Goal: Information Seeking & Learning: Check status

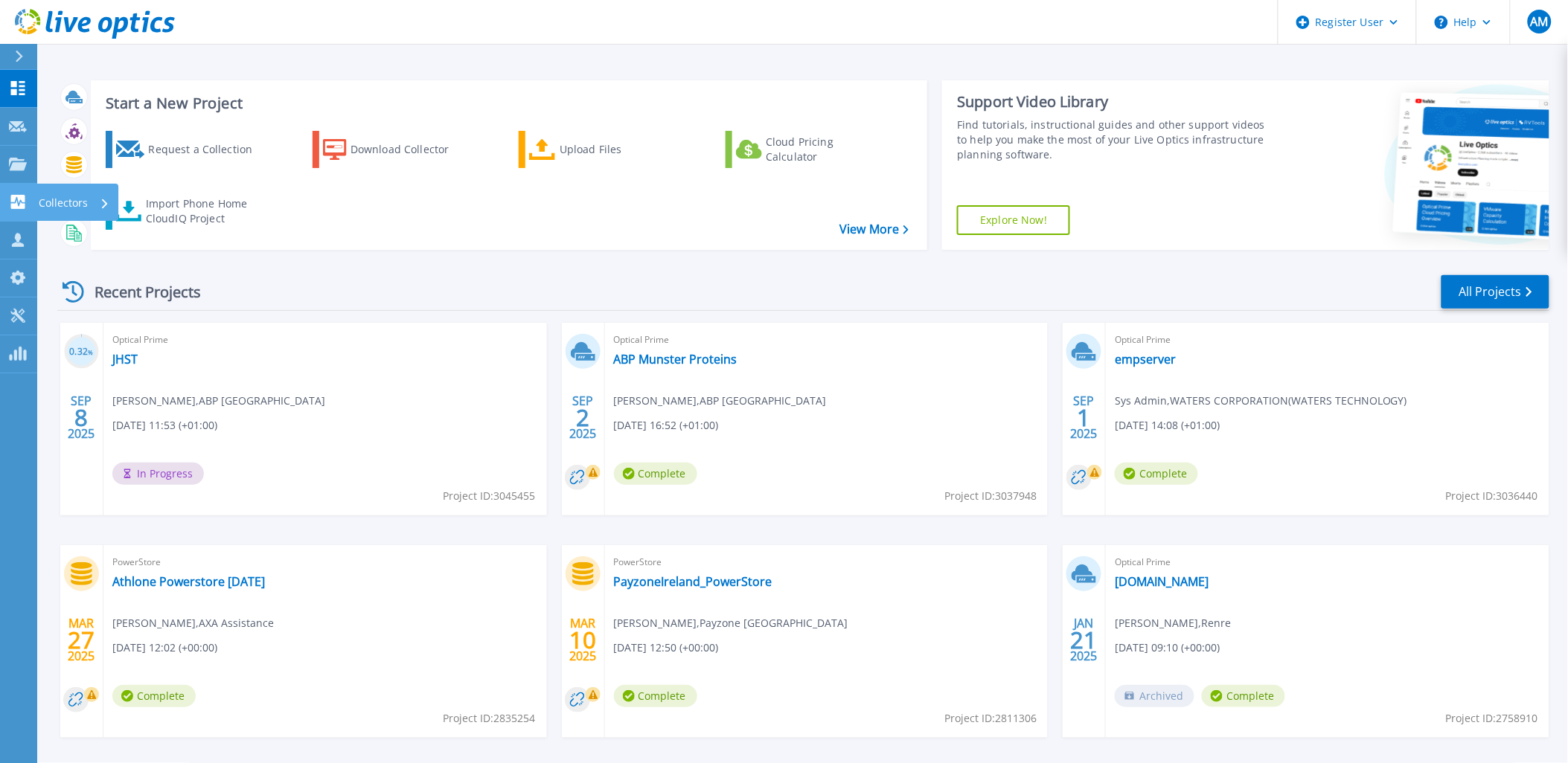
click at [20, 211] on link "Collectors Collectors" at bounding box center [18, 203] width 37 height 38
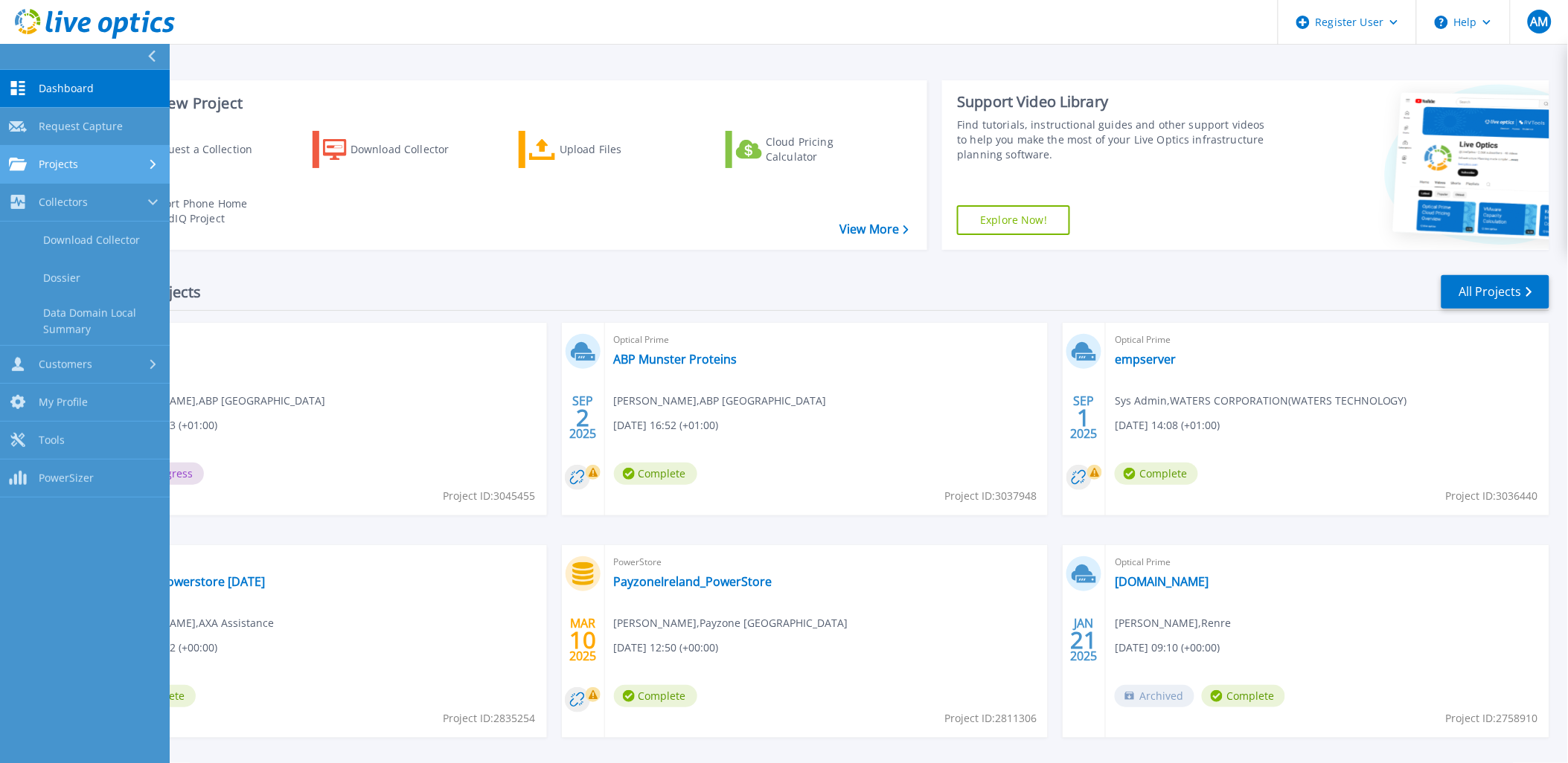
click at [22, 168] on icon at bounding box center [17, 164] width 17 height 13
click at [75, 201] on link "Search Projects" at bounding box center [84, 203] width 170 height 38
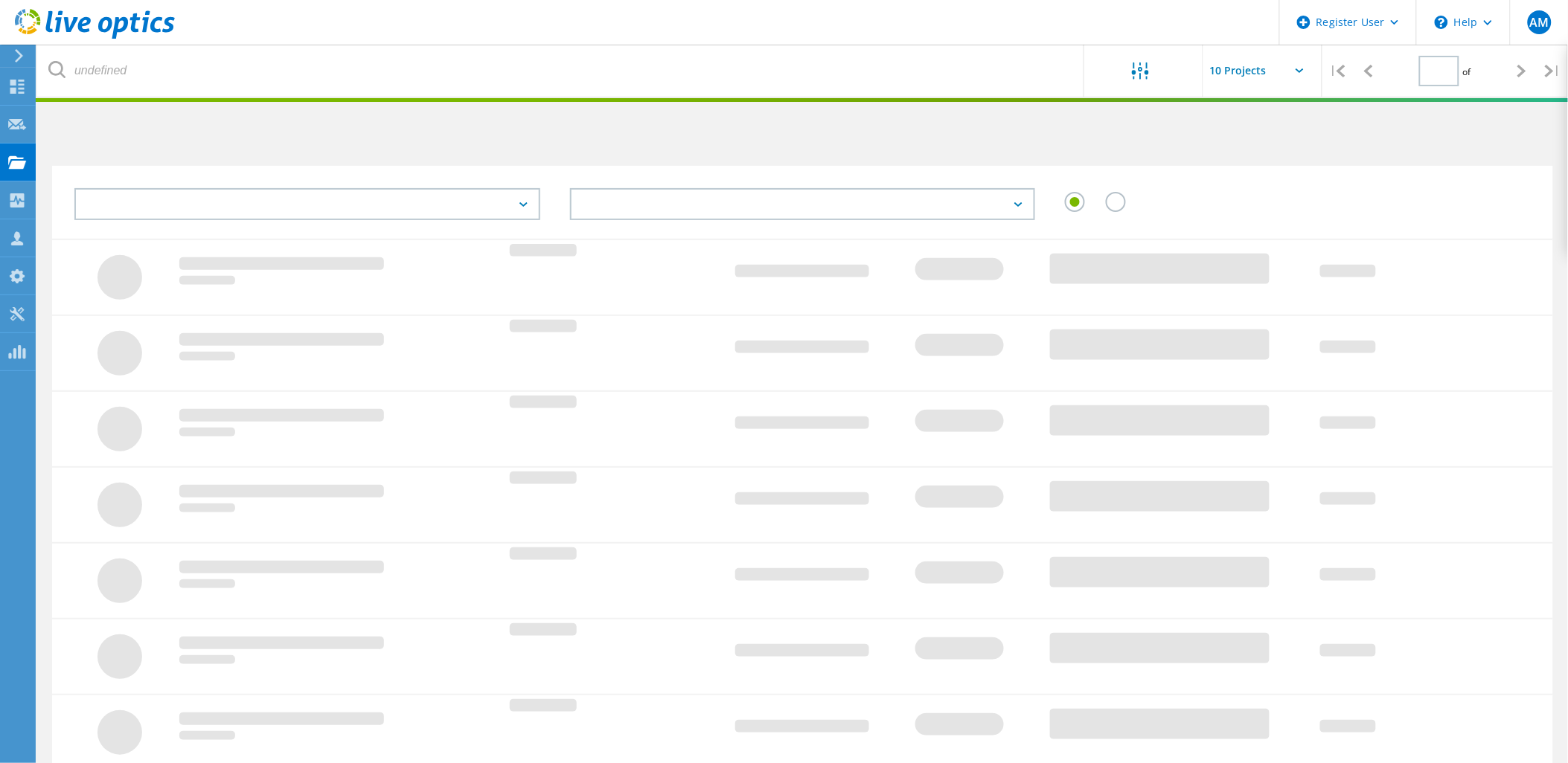
type input "1"
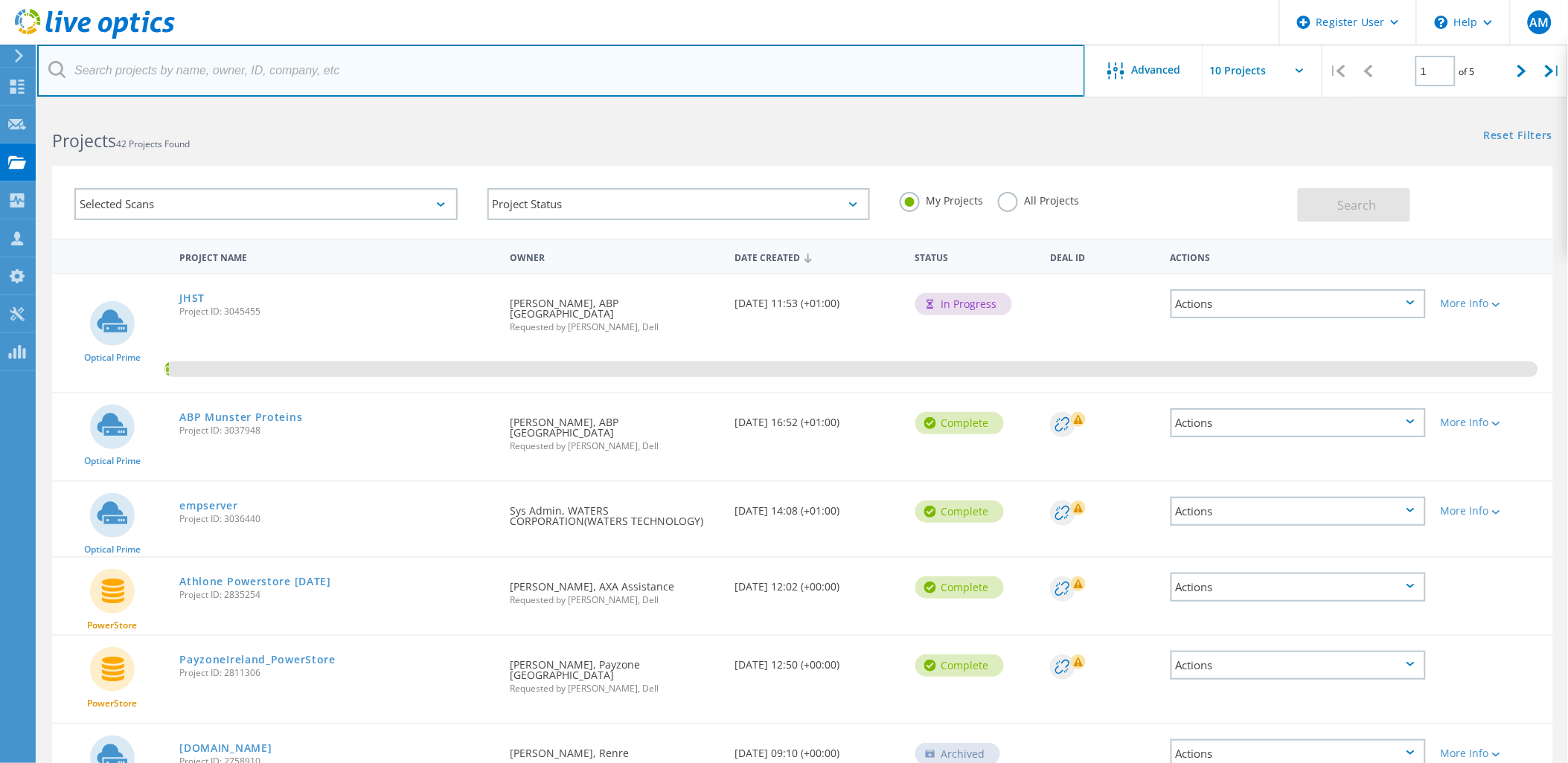
click at [224, 79] on input "text" at bounding box center [560, 71] width 1047 height 52
paste input "abpireland.com"
type input "[DOMAIN_NAME]"
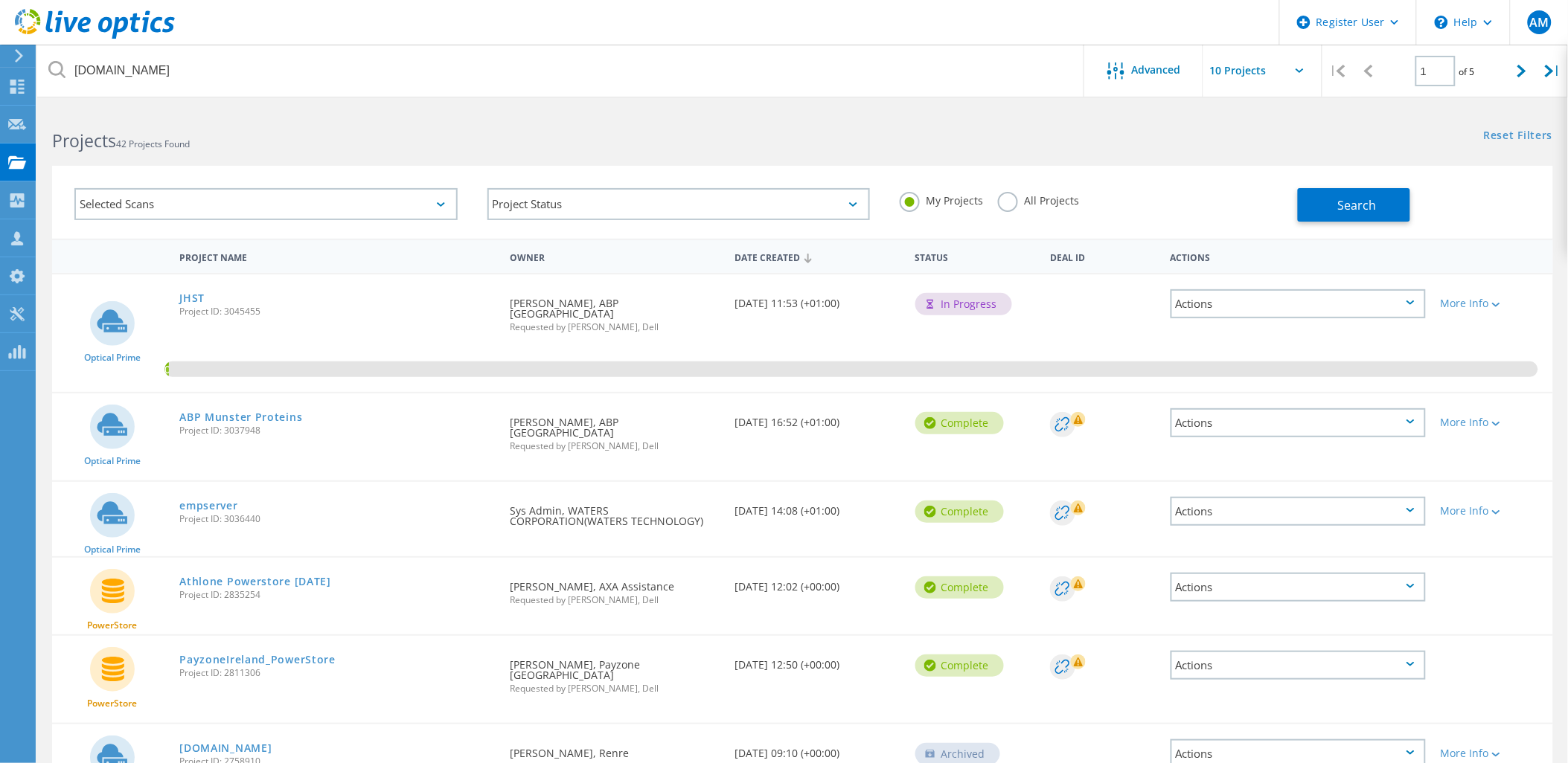
drag, startPoint x: 1005, startPoint y: 199, endPoint x: 1035, endPoint y: 208, distance: 31.3
click at [1018, 206] on label "All Projects" at bounding box center [1039, 199] width 81 height 15
click at [0, 0] on input "All Projects" at bounding box center [0, 0] width 0 height 0
click at [1370, 203] on span "Search" at bounding box center [1358, 205] width 39 height 16
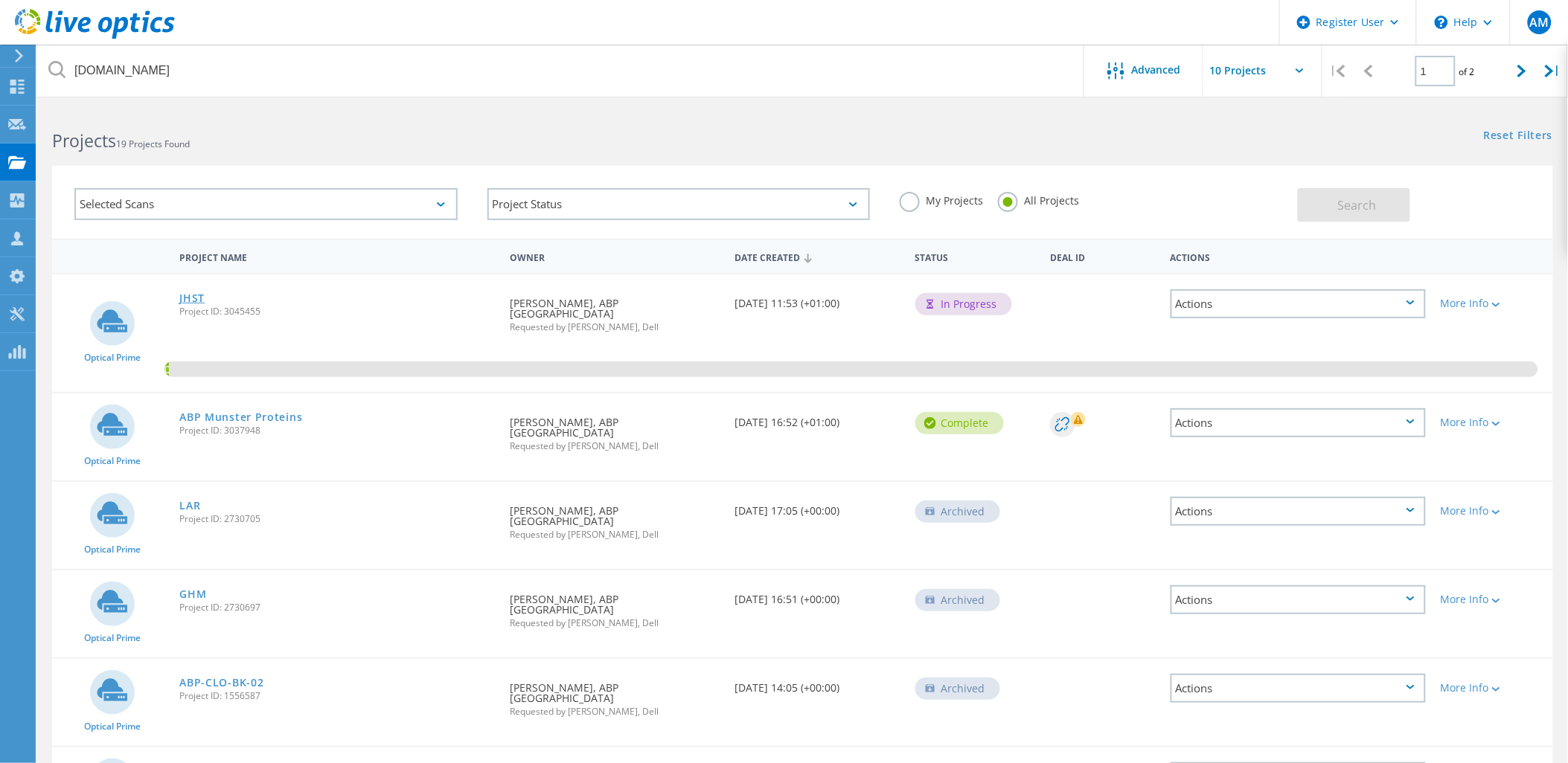
click at [198, 296] on link "JHST" at bounding box center [192, 298] width 25 height 11
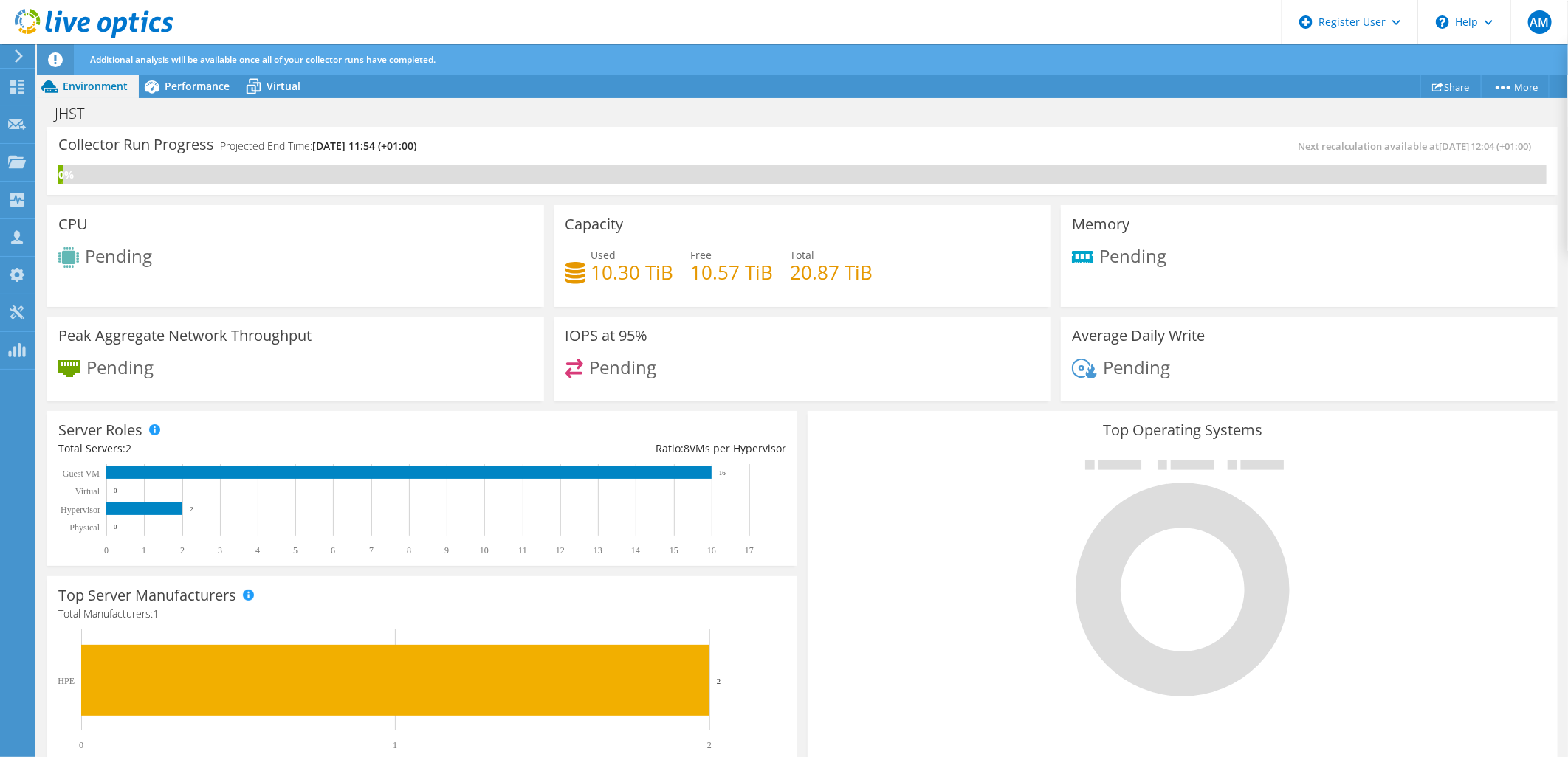
scroll to position [35, 0]
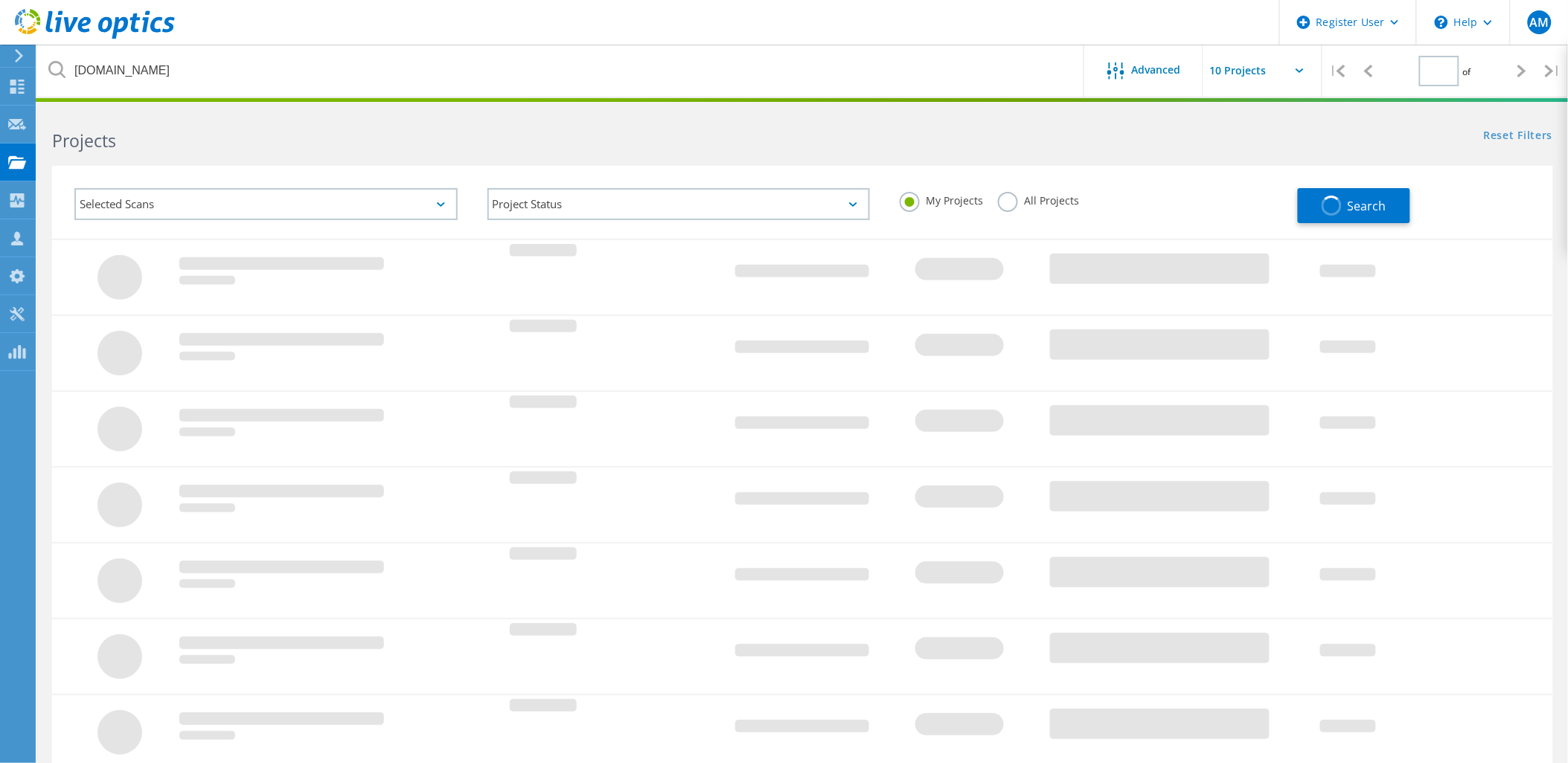
type input "1"
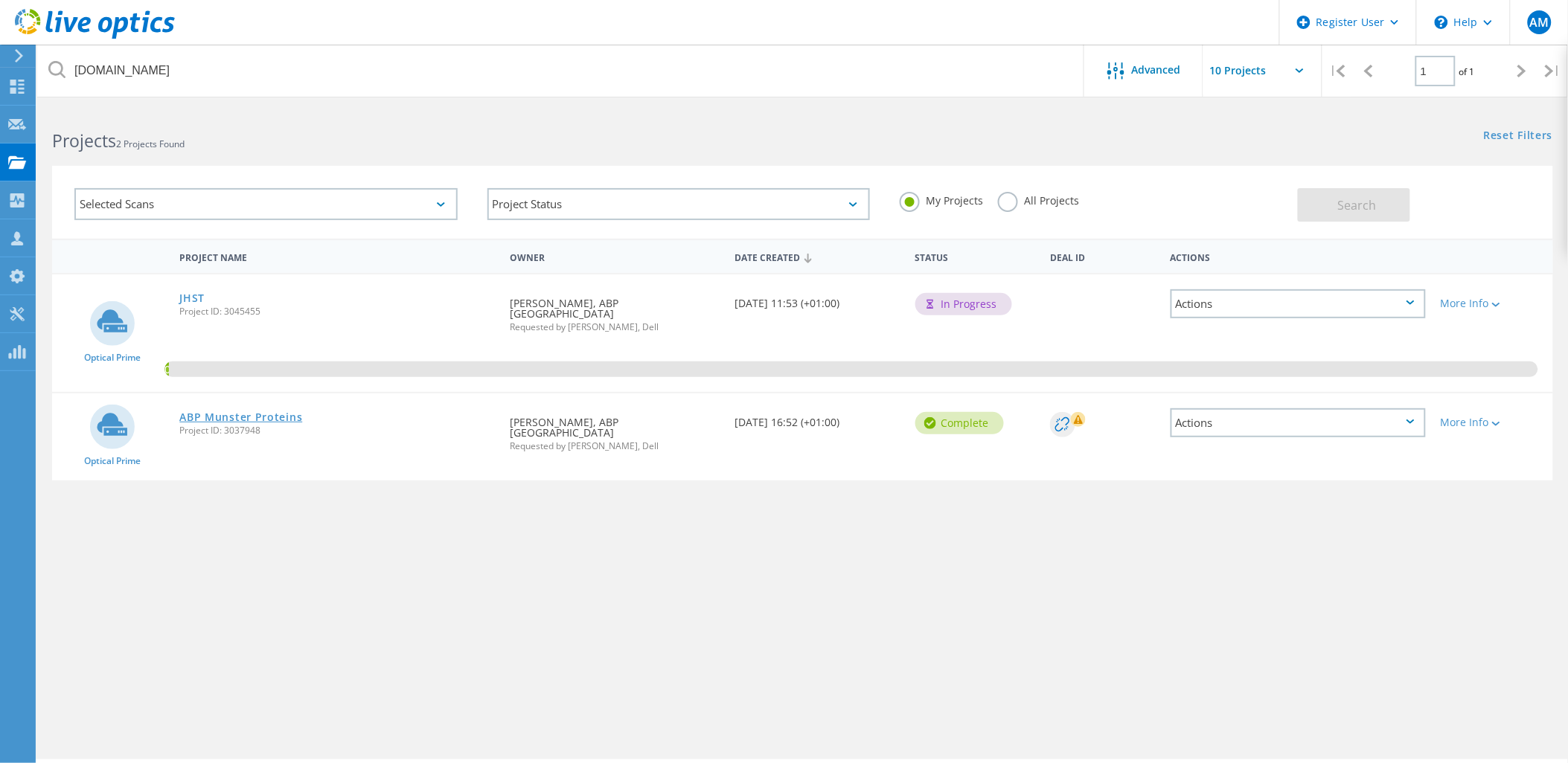
click at [236, 412] on link "ABP Munster Proteins" at bounding box center [240, 417] width 123 height 11
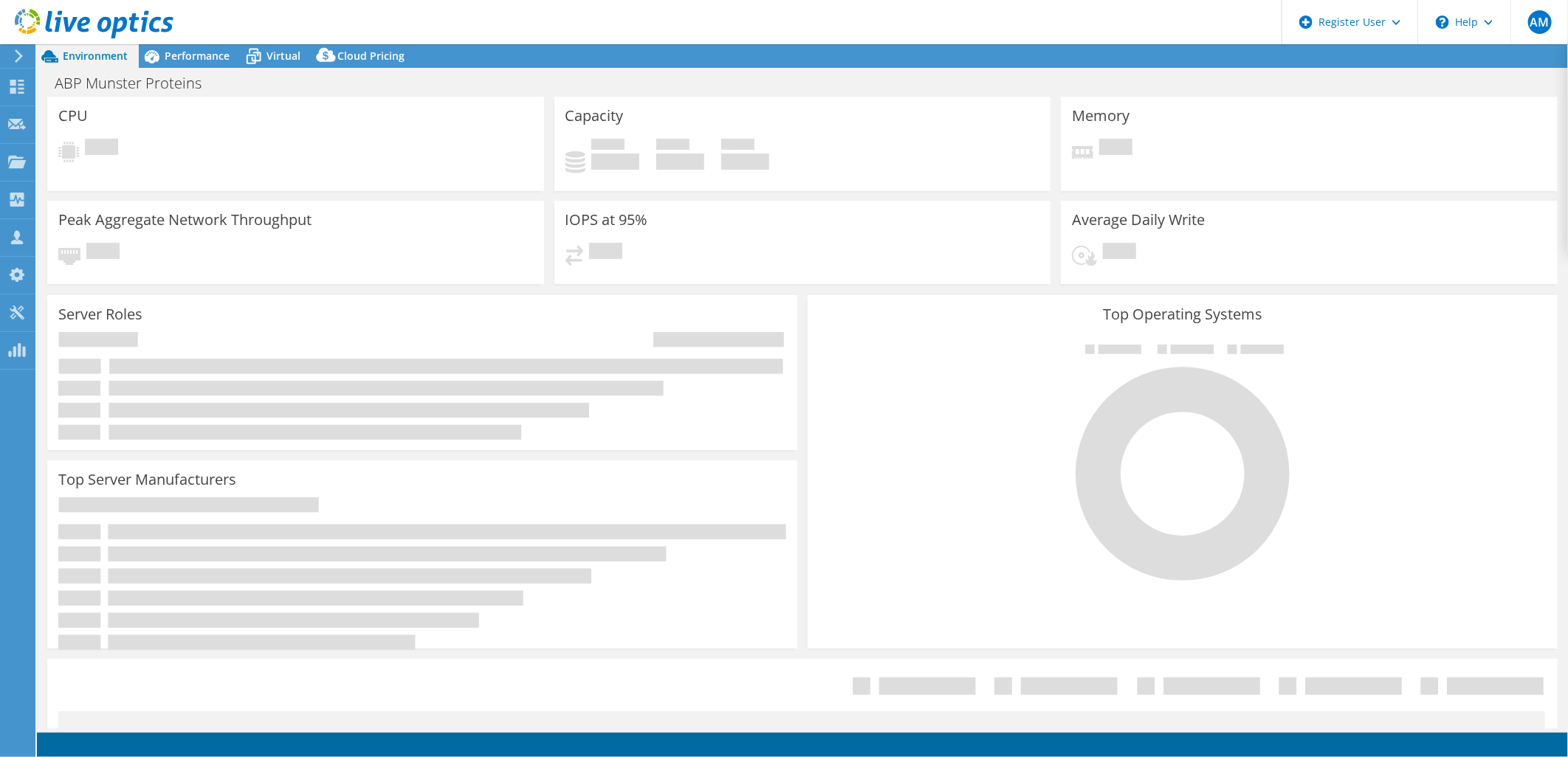
select select "USD"
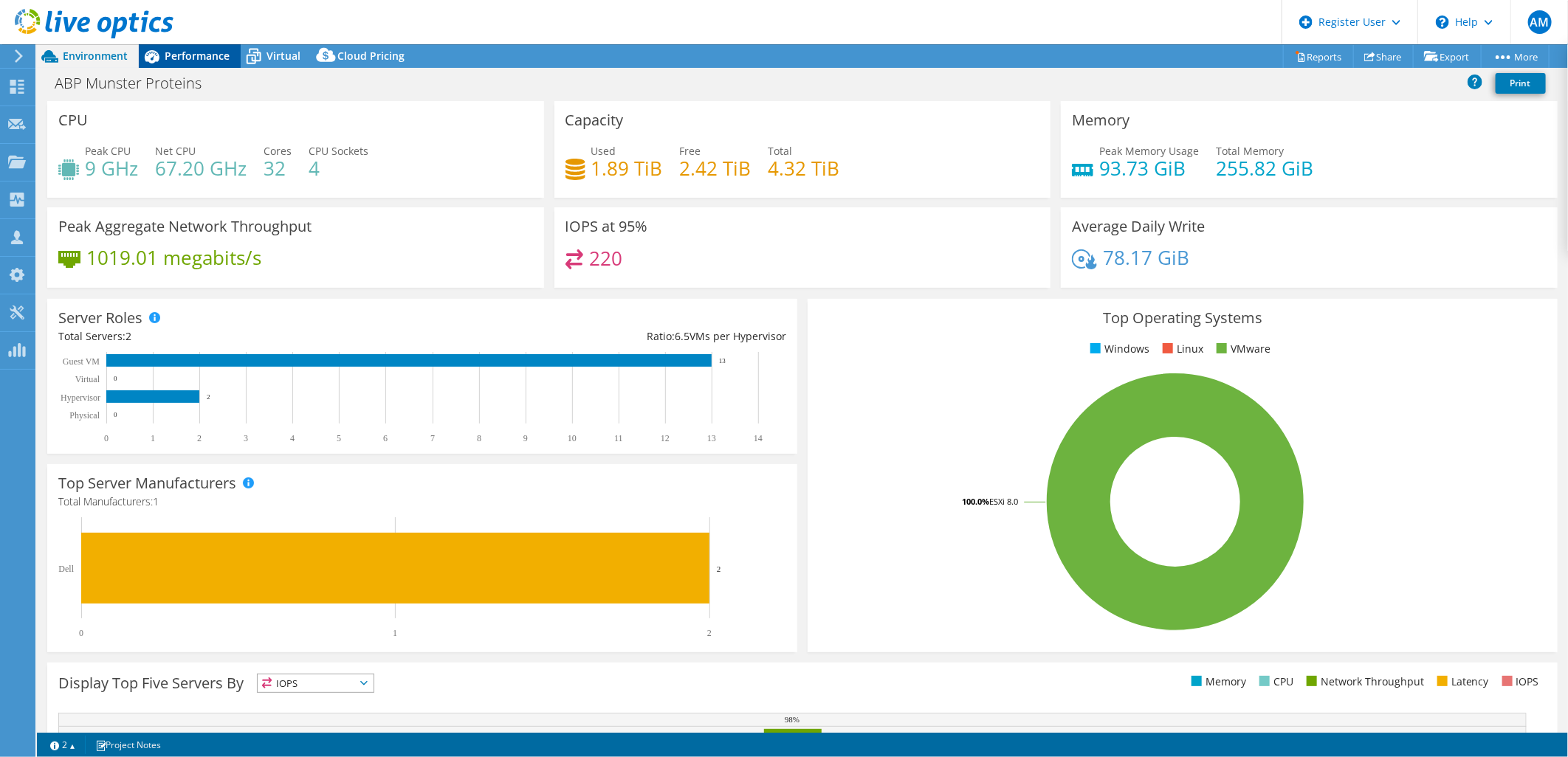
click at [202, 53] on span "Performance" at bounding box center [197, 56] width 65 height 14
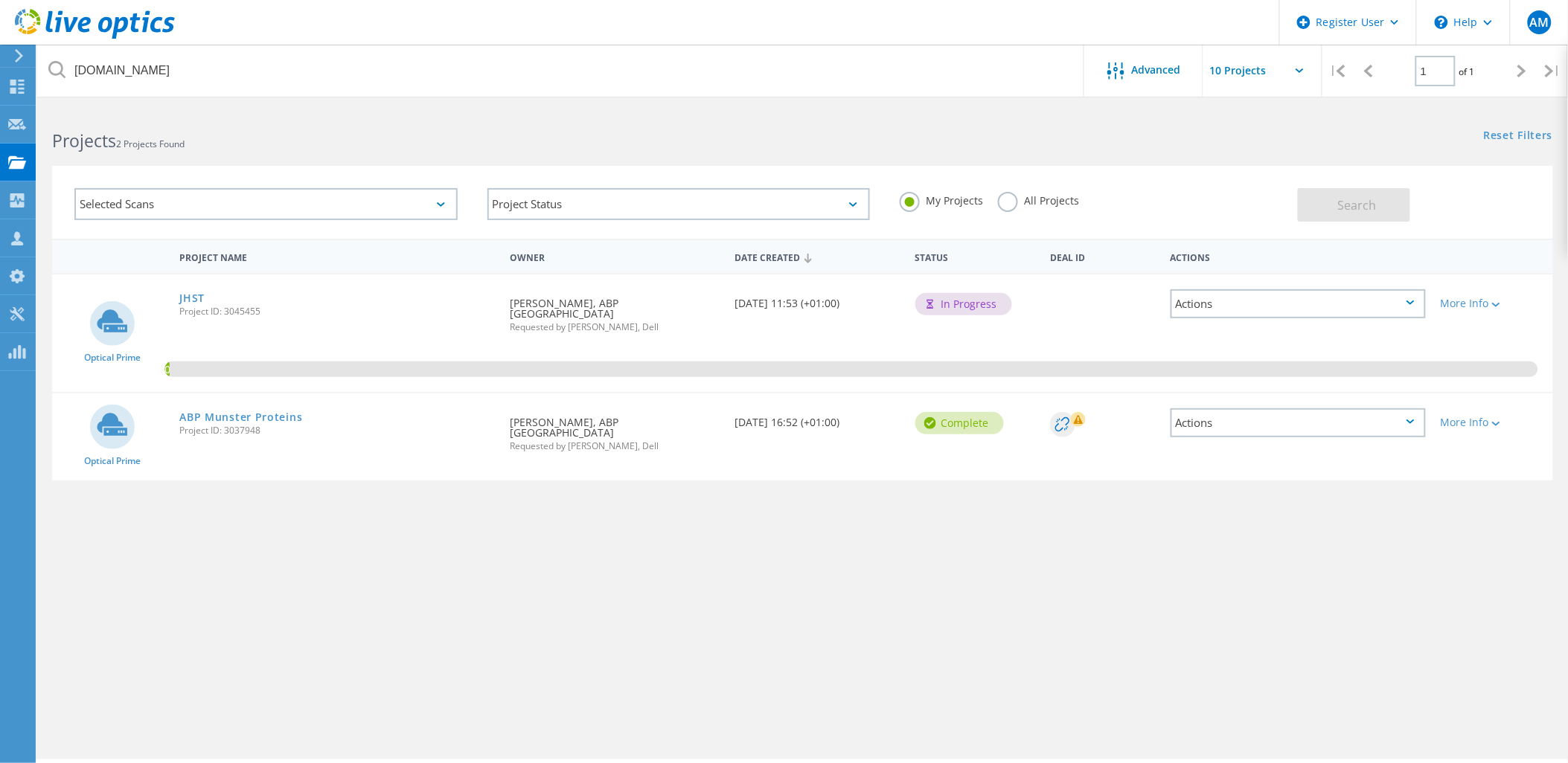
click at [866, 534] on div "Project Name Owner Date Created Status Deal Id Actions Optical Prime JHST Proje…" at bounding box center [803, 431] width 1501 height 387
click at [220, 395] on div "ABP Munster Proteins Project ID: 3037948" at bounding box center [336, 422] width 331 height 56
click at [222, 412] on link "ABP Munster Proteins" at bounding box center [240, 417] width 123 height 11
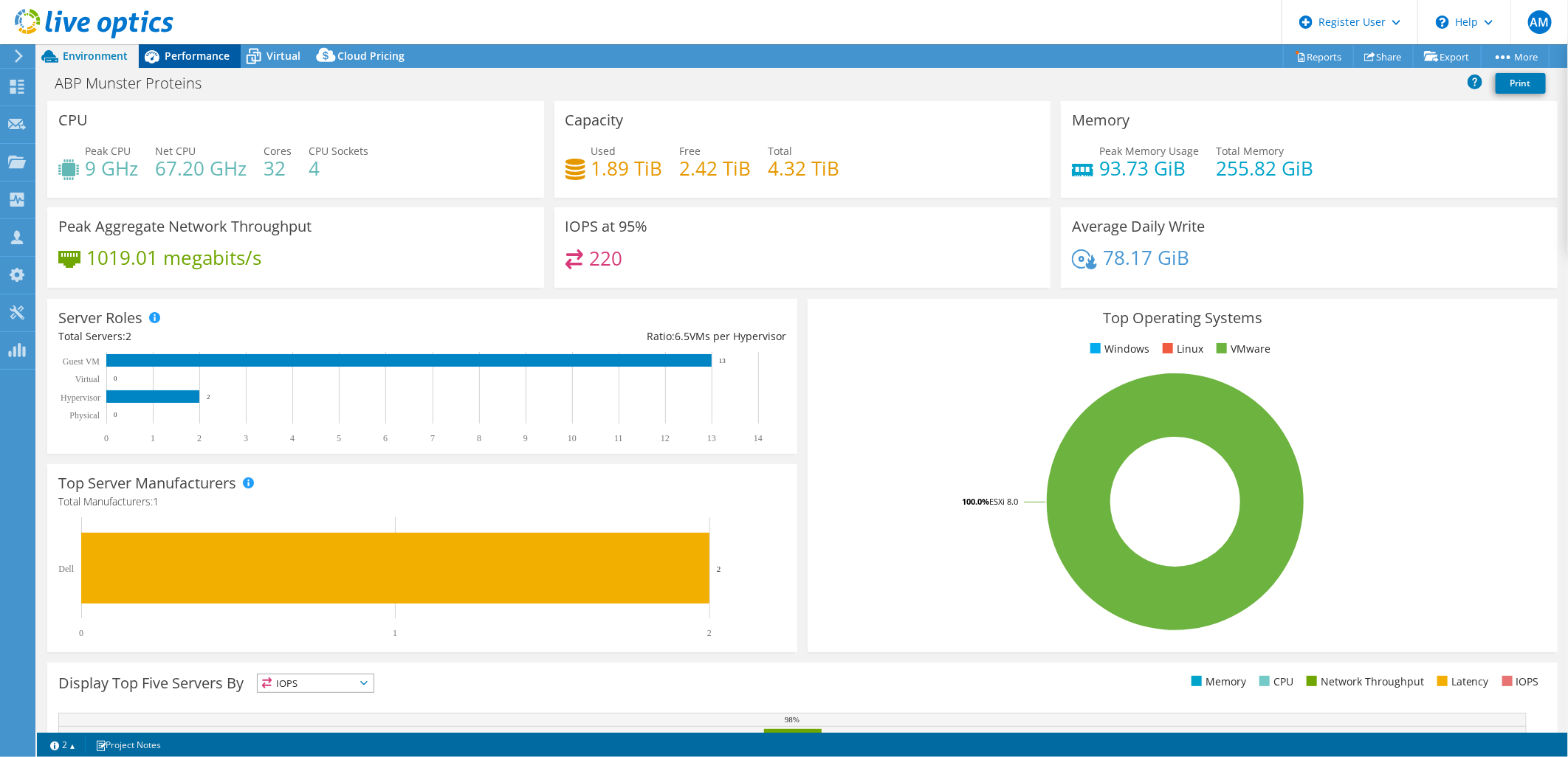
click at [211, 52] on span "Performance" at bounding box center [197, 56] width 65 height 14
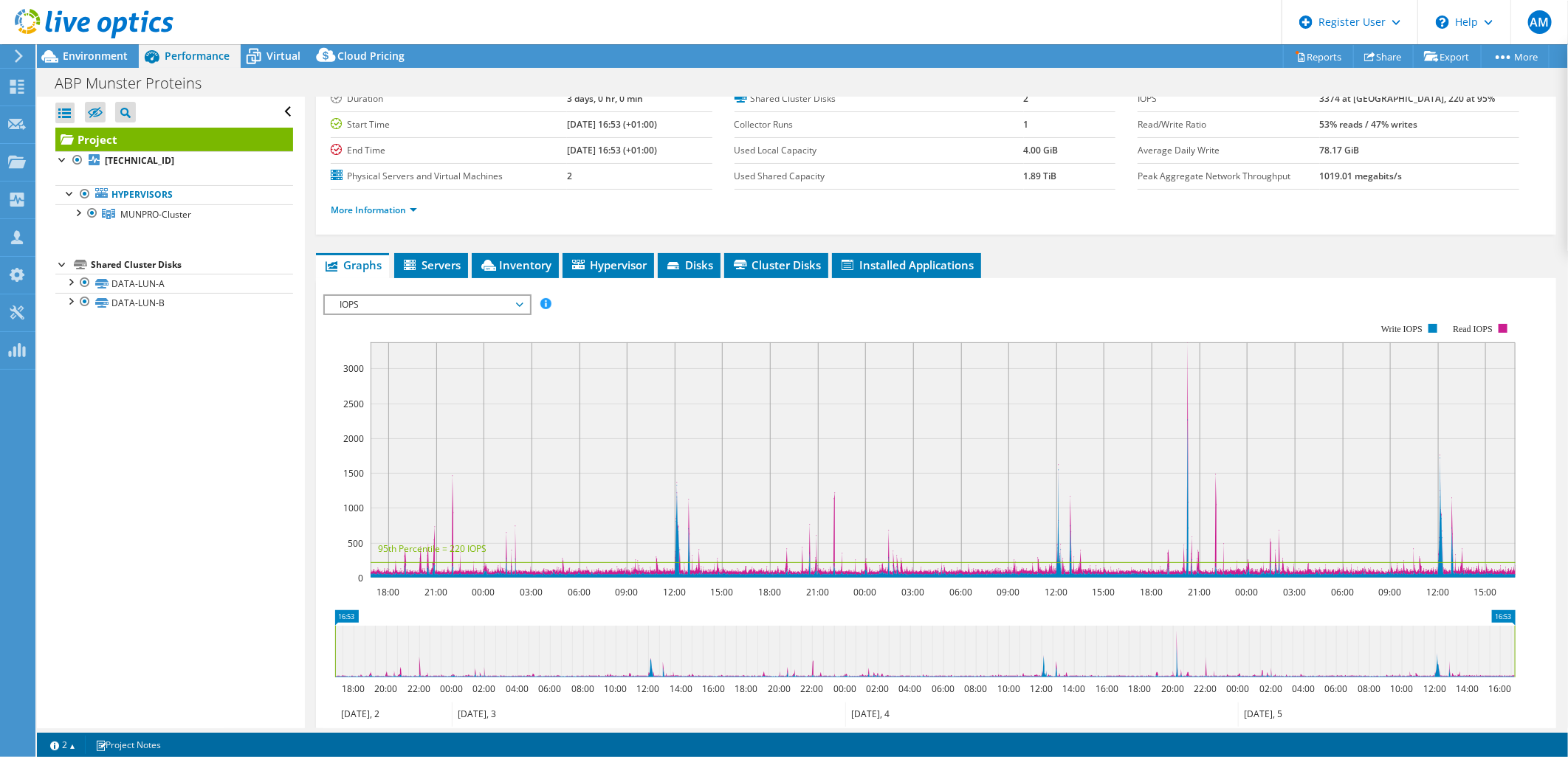
scroll to position [246, 0]
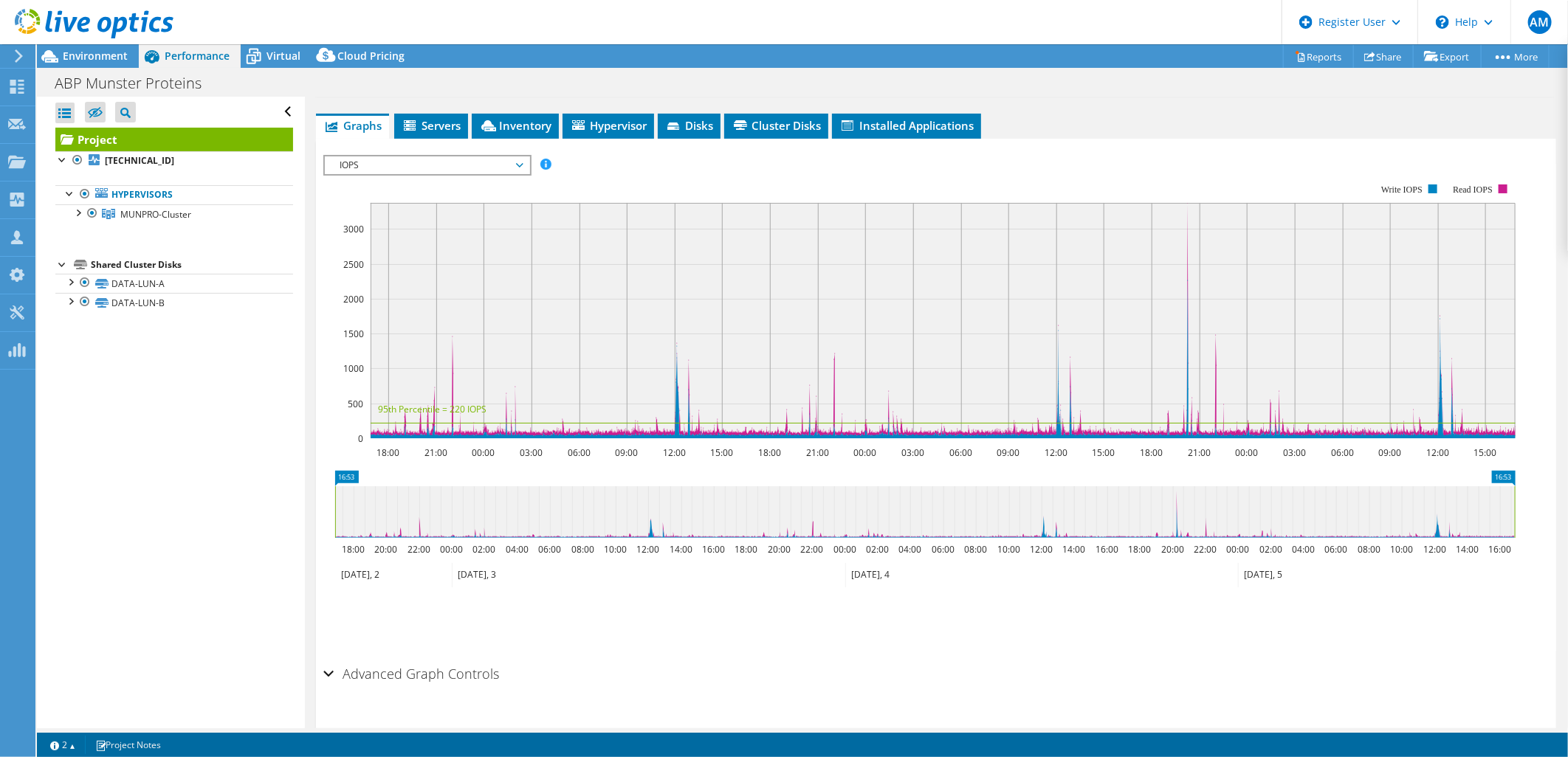
click at [425, 157] on span "IOPS" at bounding box center [426, 165] width 190 height 17
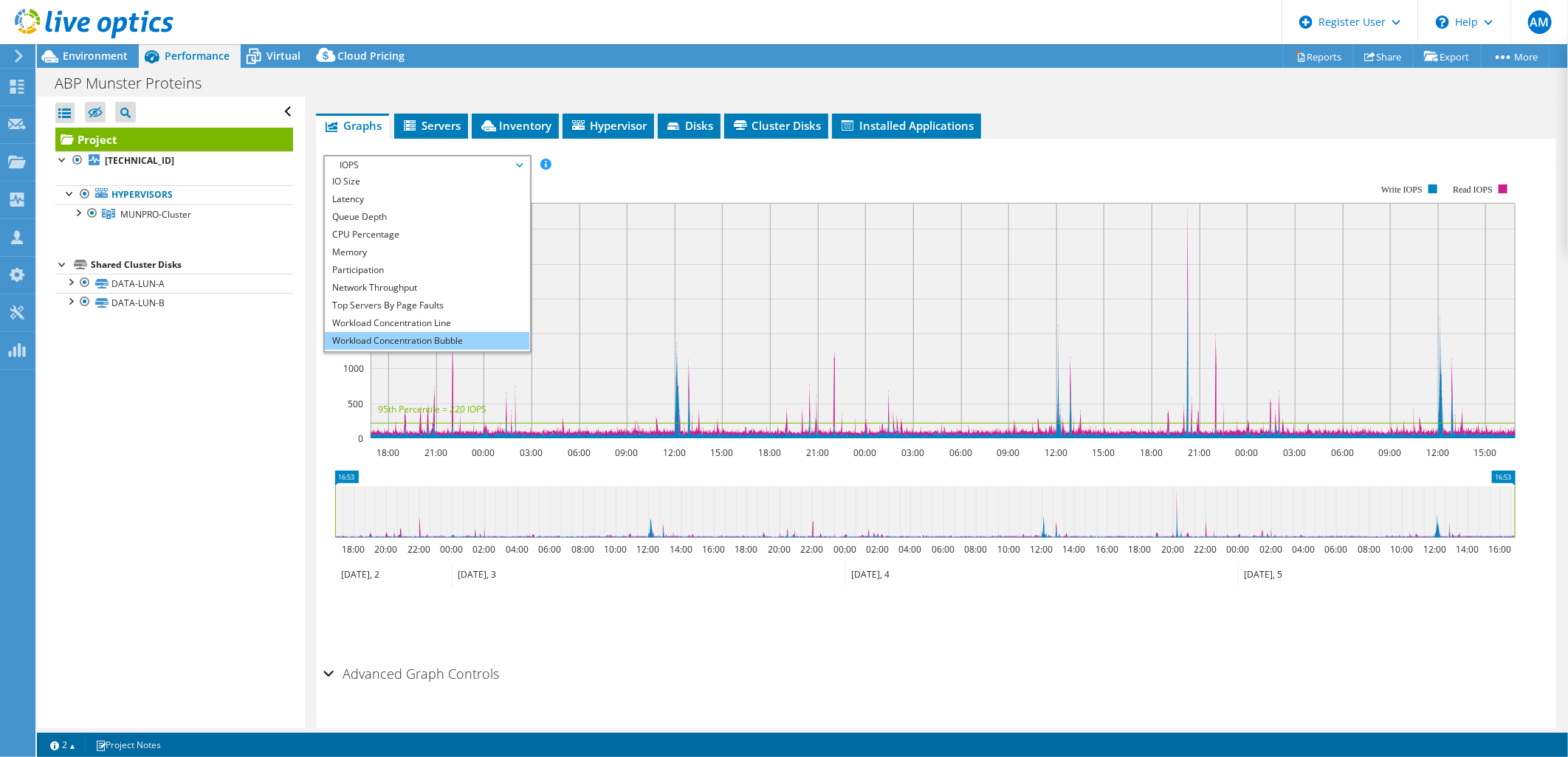
scroll to position [53, 0]
click at [392, 338] on li "All" at bounding box center [427, 342] width 205 height 17
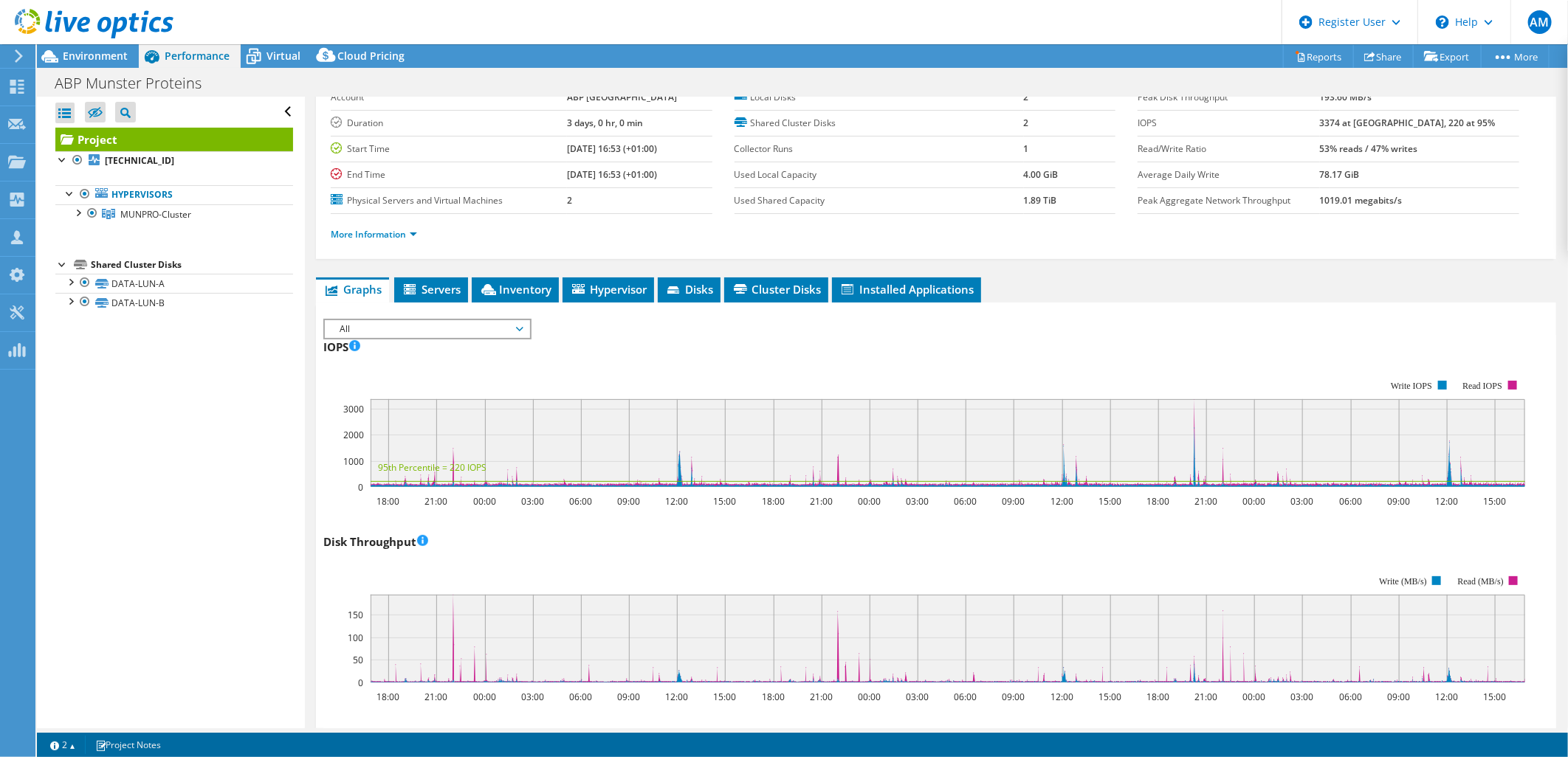
scroll to position [0, 0]
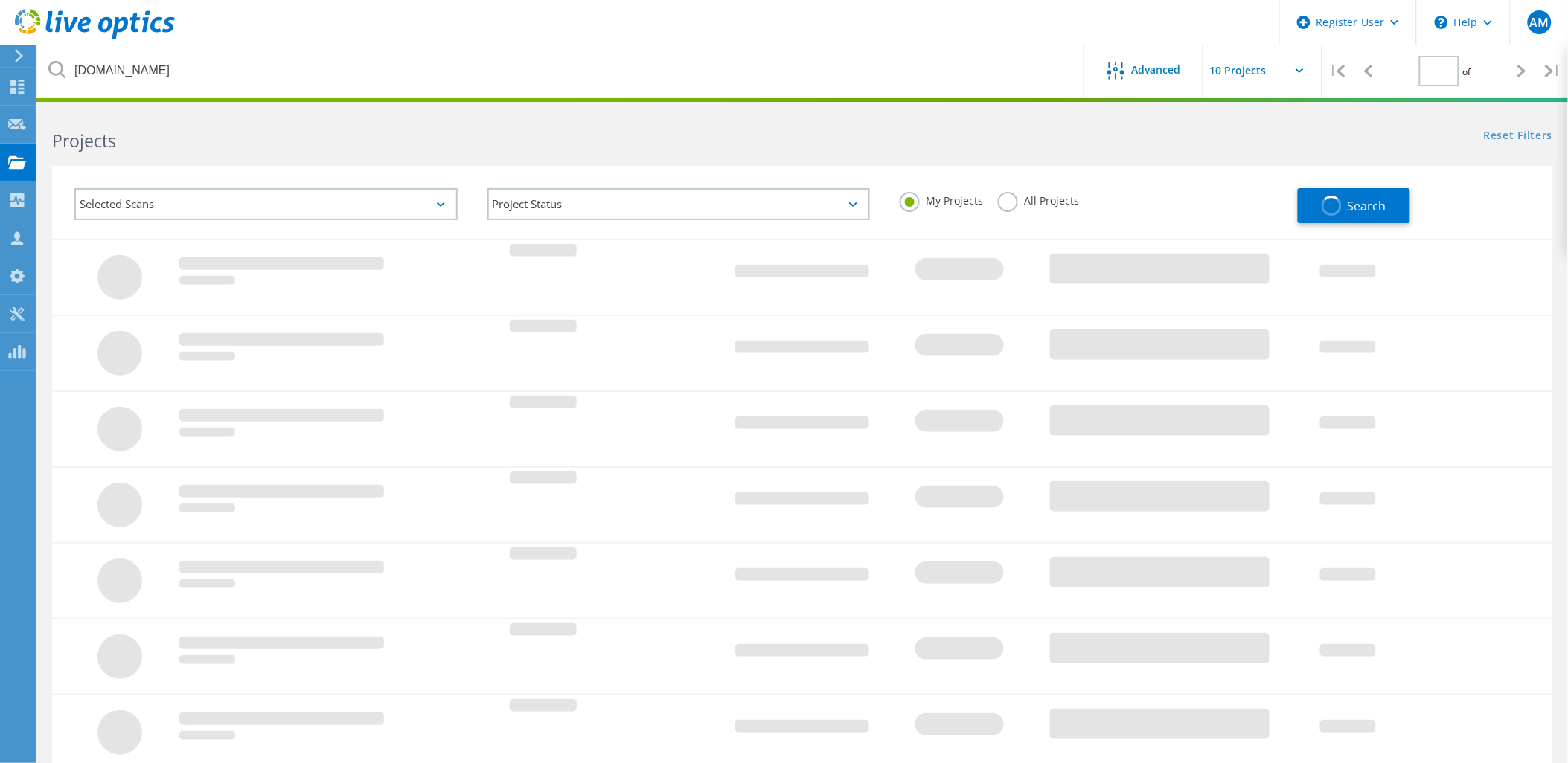
type input "1"
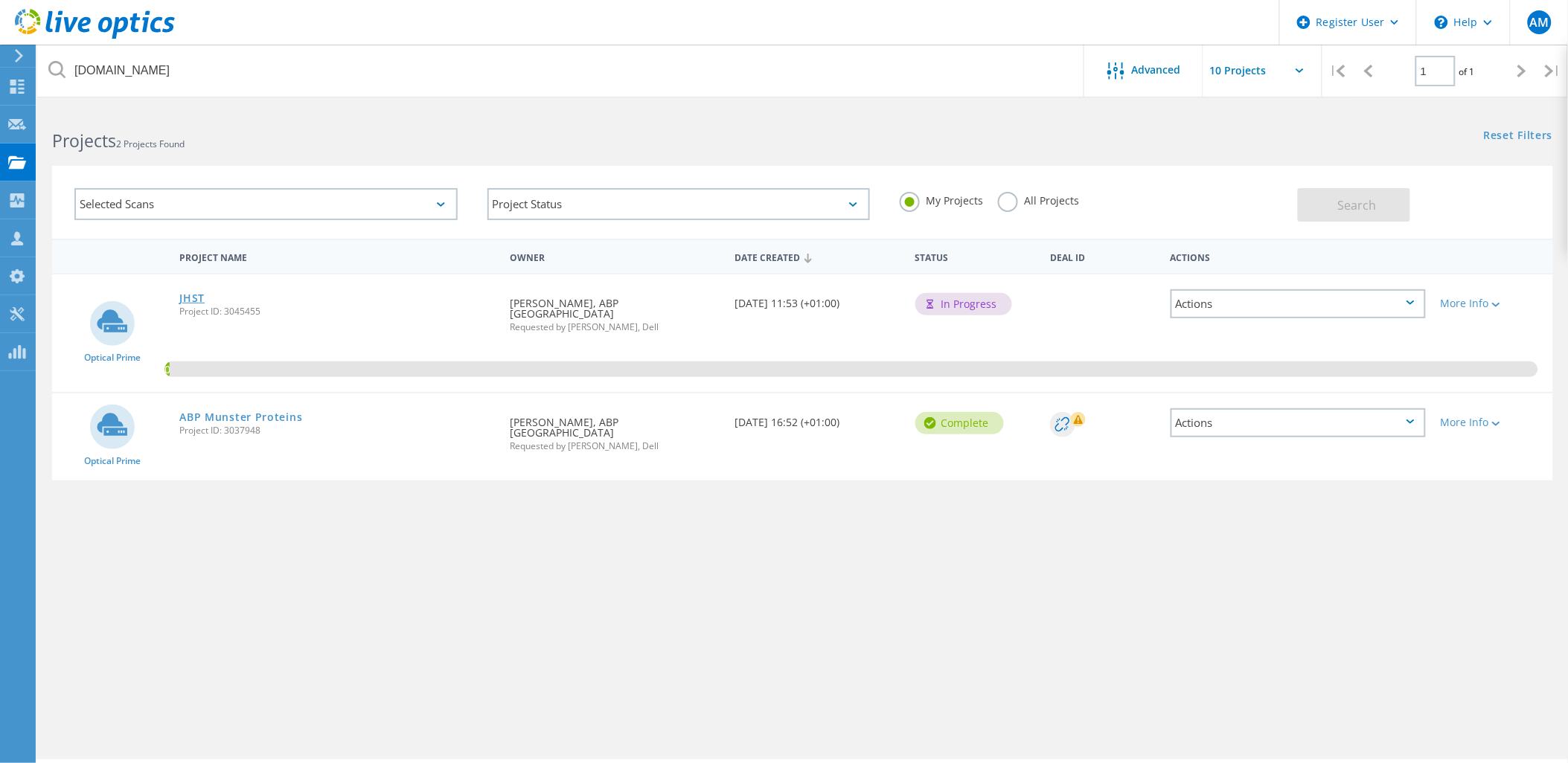
click at [192, 298] on link "JHST" at bounding box center [192, 298] width 25 height 11
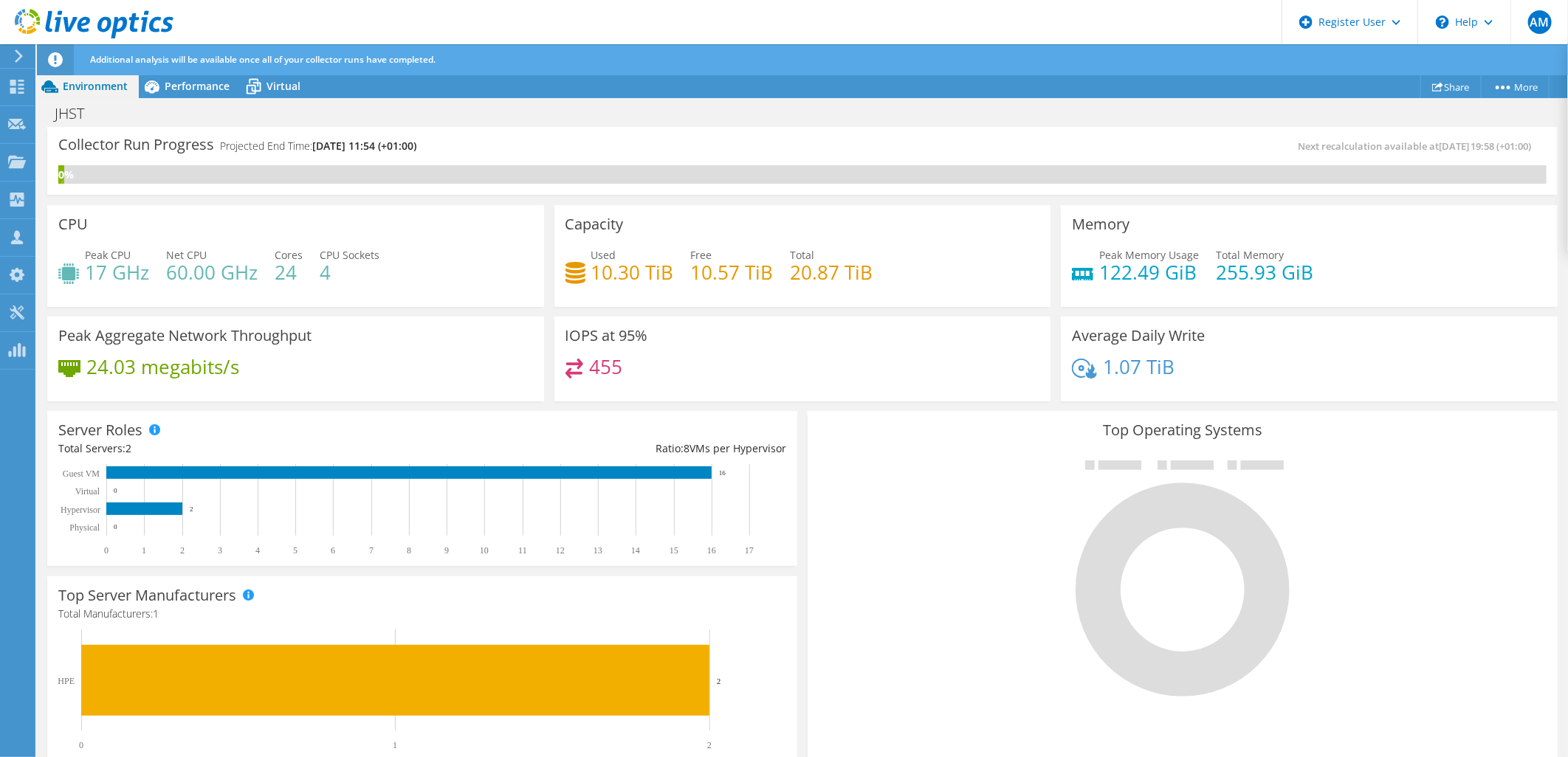
click at [210, 100] on div "JHST Print" at bounding box center [801, 114] width 1530 height 27
click at [200, 86] on span "Performance" at bounding box center [197, 86] width 65 height 14
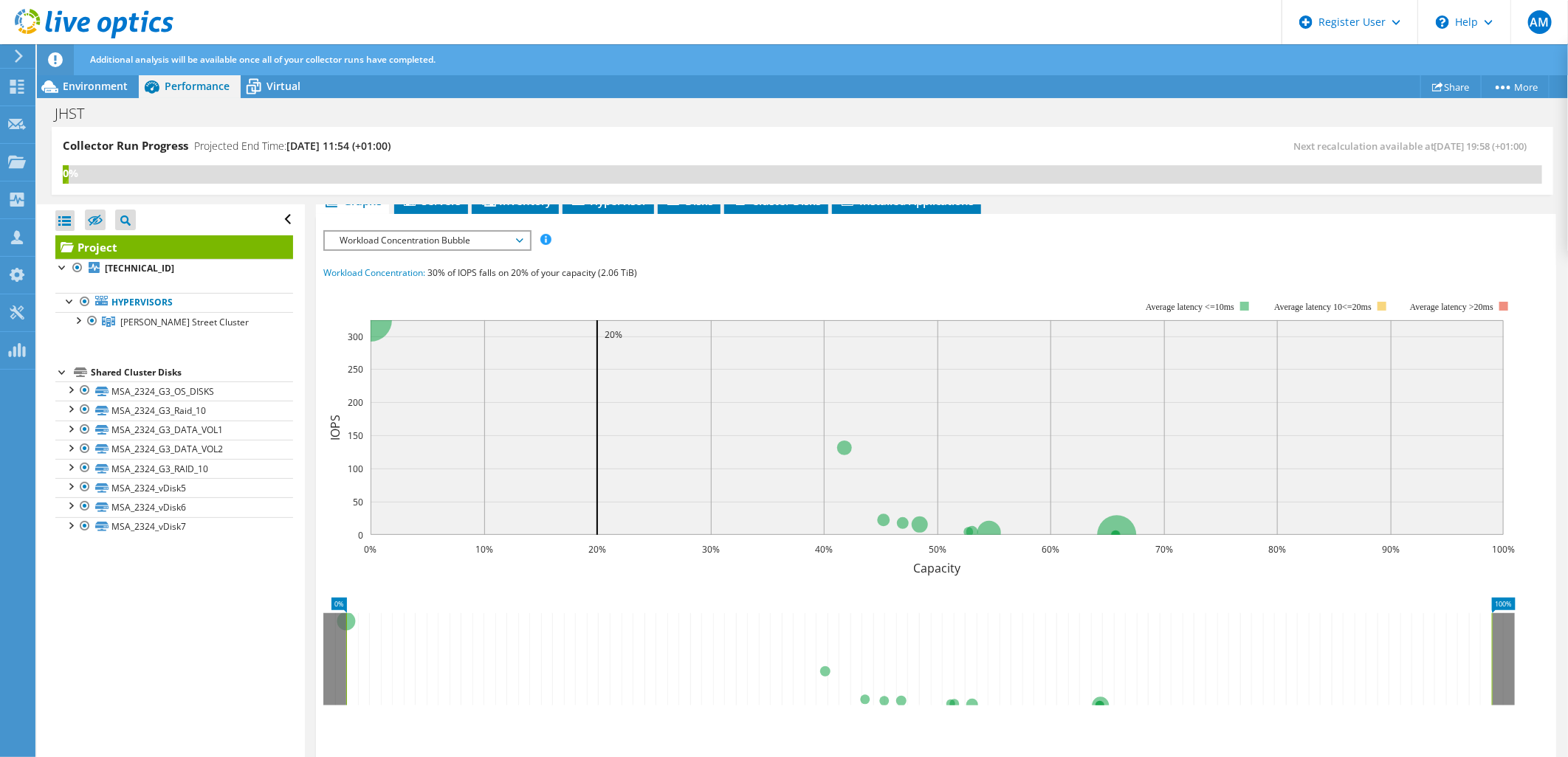
scroll to position [148, 0]
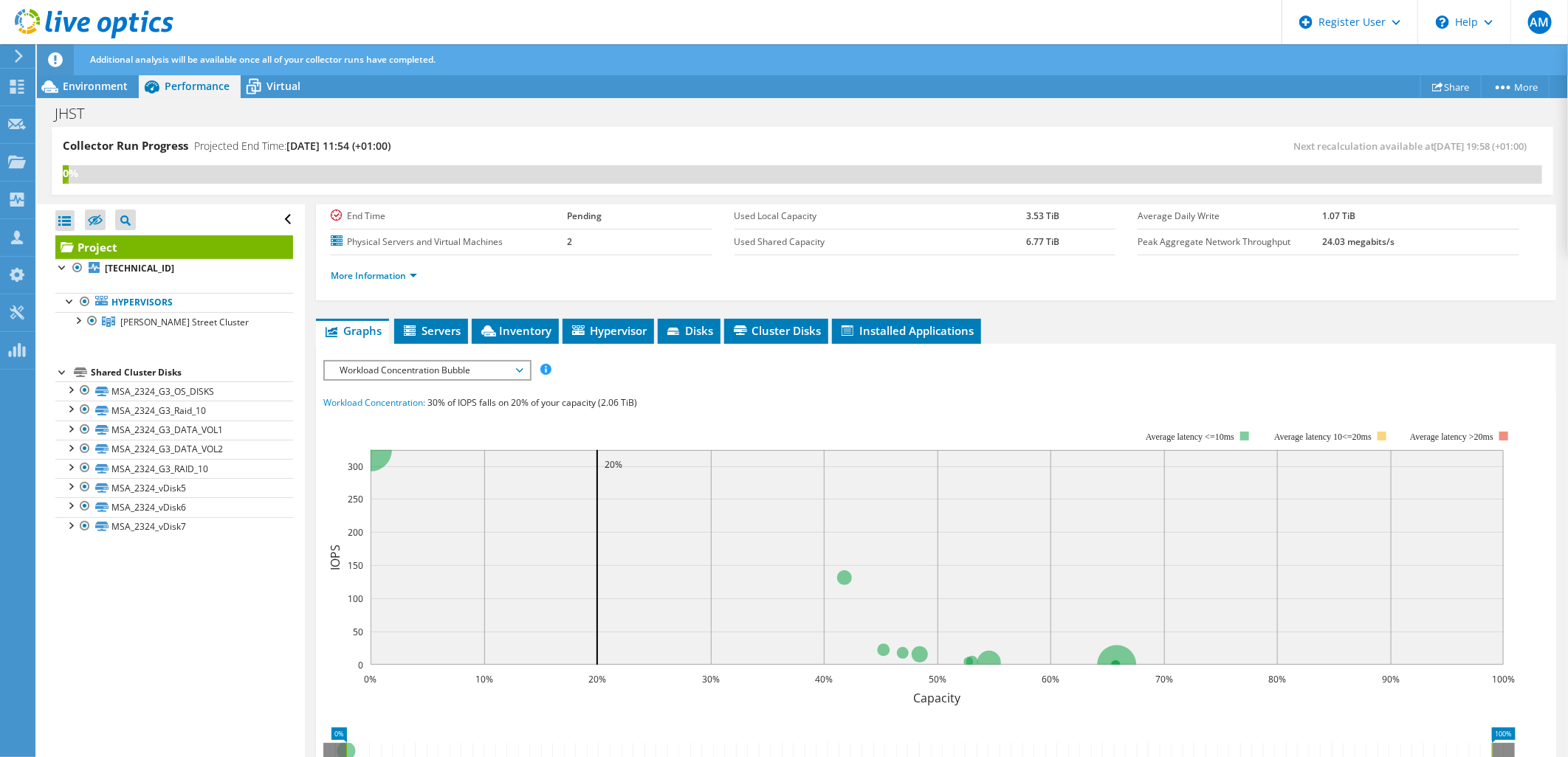
drag, startPoint x: 445, startPoint y: 360, endPoint x: 456, endPoint y: 386, distance: 28.2
click at [449, 363] on span "Workload Concentration Bubble" at bounding box center [426, 370] width 190 height 17
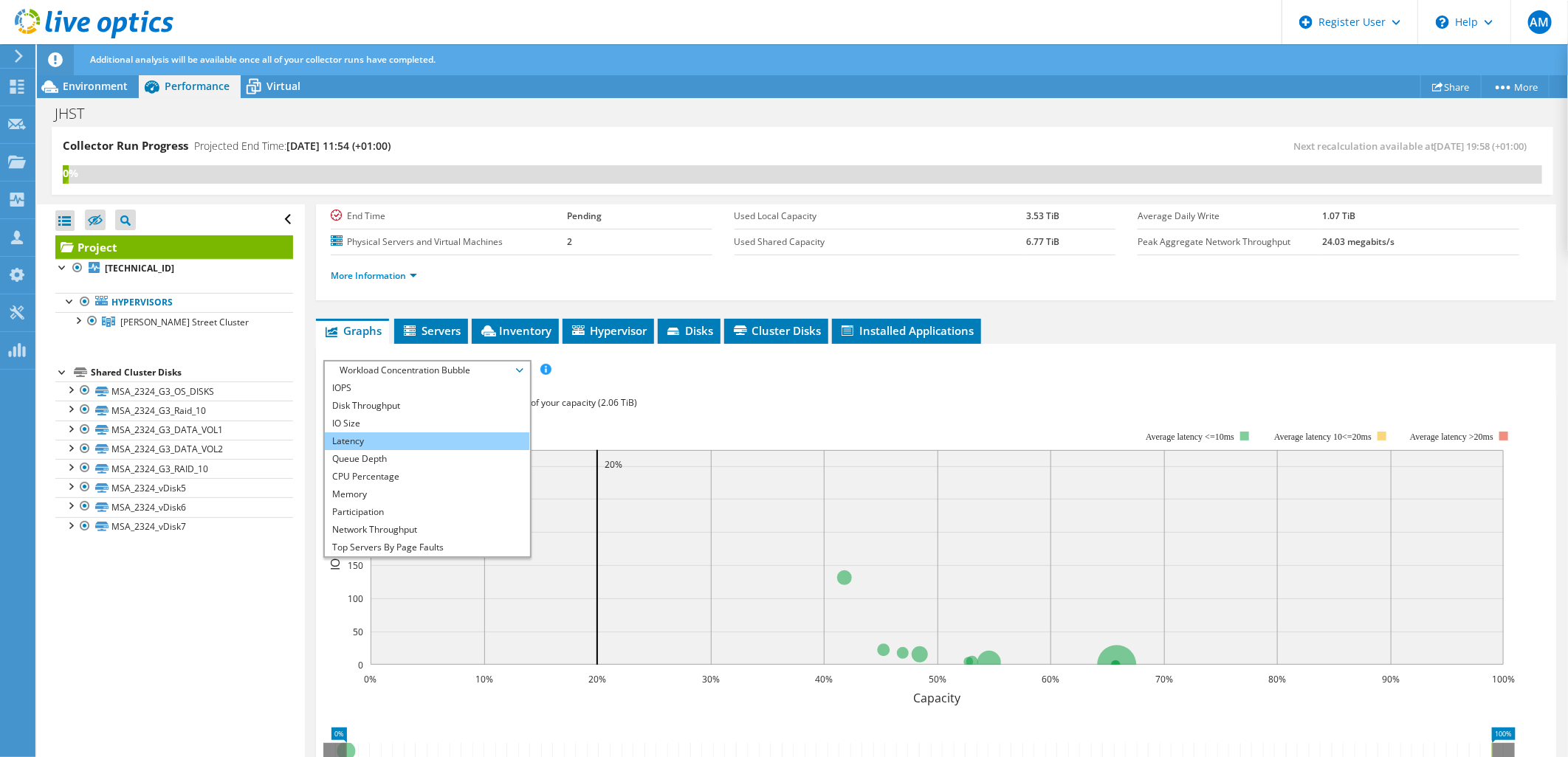
scroll to position [52, 0]
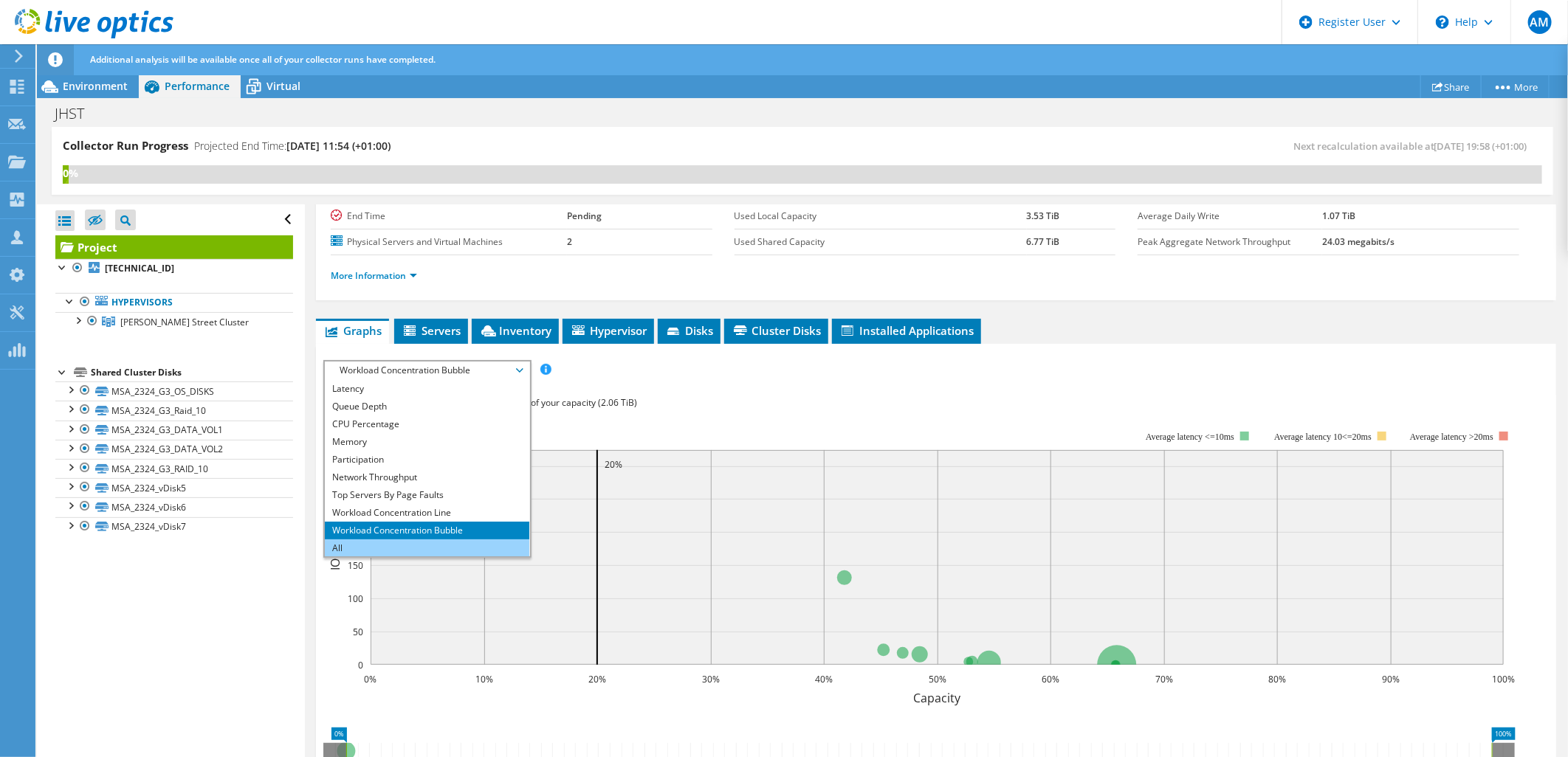
click at [379, 547] on li "All" at bounding box center [427, 548] width 205 height 17
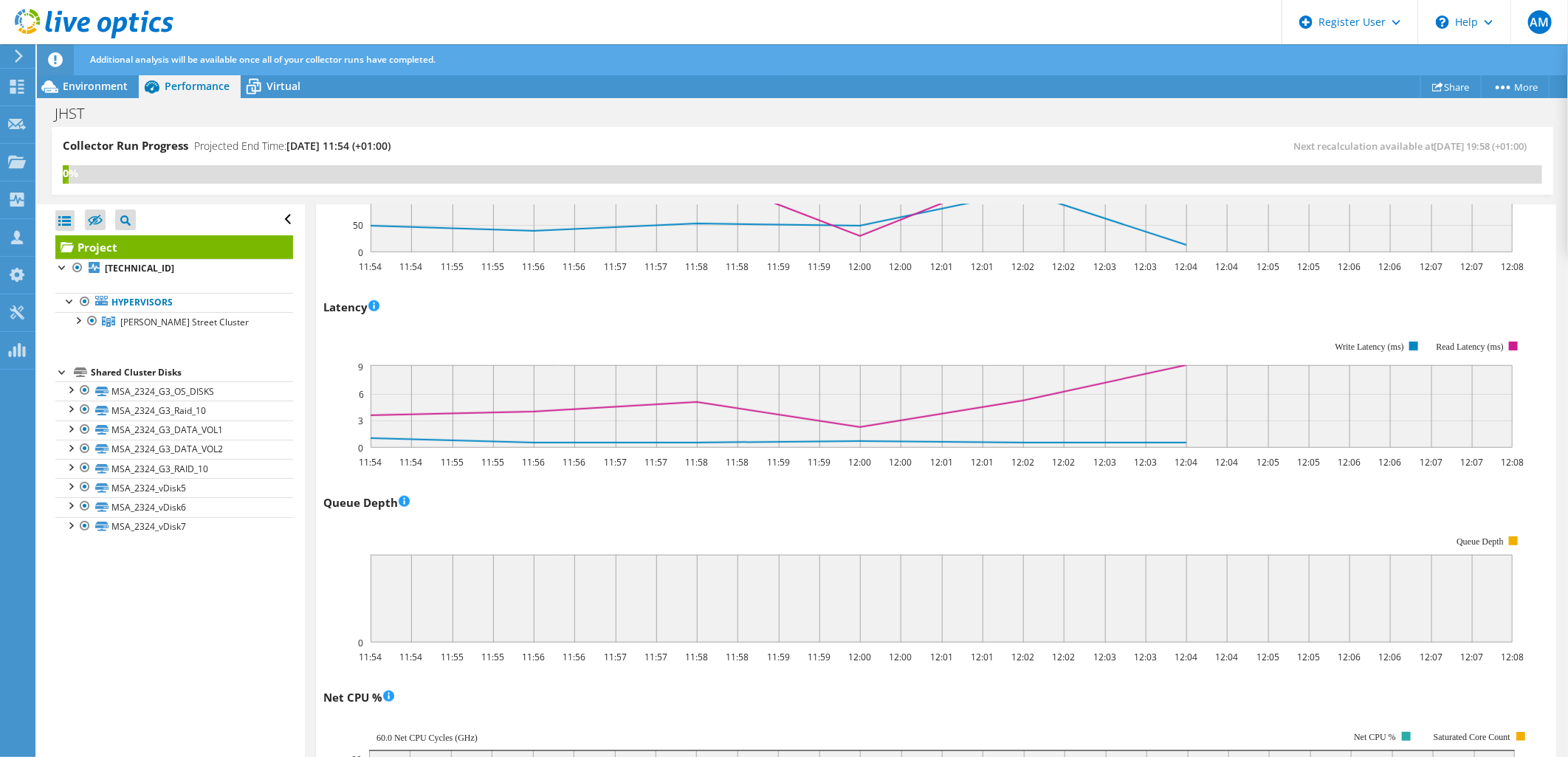
scroll to position [487, 0]
